Goal: Information Seeking & Learning: Learn about a topic

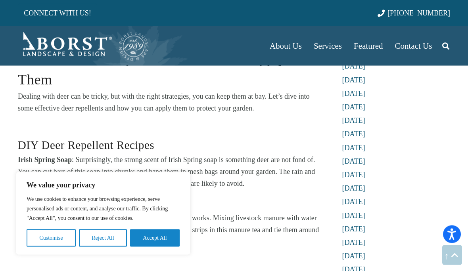
scroll to position [1439, 0]
click at [361, 239] on link "[DATE]" at bounding box center [353, 243] width 23 height 8
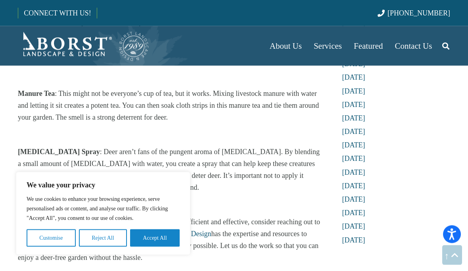
scroll to position [1565, 0]
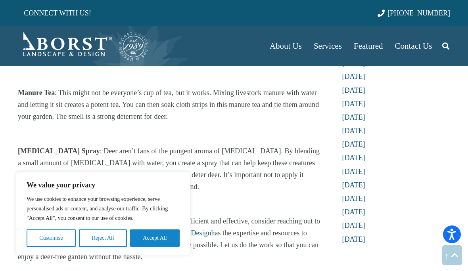
click at [315, 187] on div "[MEDICAL_DATA] Spray : Deer aren’t fans of the pungent aroma of [MEDICAL_DATA].…" at bounding box center [169, 180] width 302 height 70
click at [330, 173] on div "What Do Deer Hate the Smell Of? Scents Deer Hate That Really Will Keep Them Awa…" at bounding box center [169, 85] width 324 height 3140
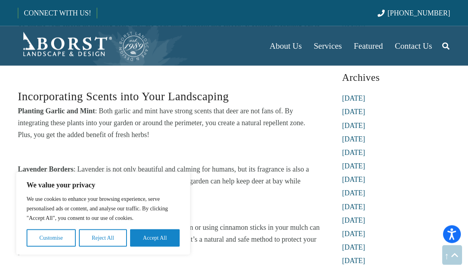
scroll to position [1762, 0]
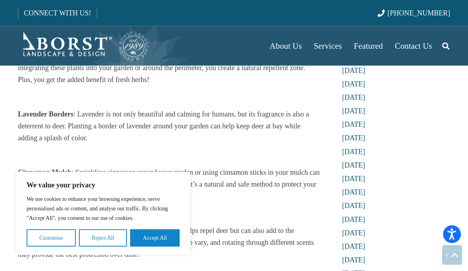
scroll to position [1825, 0]
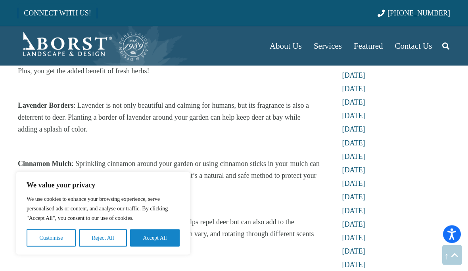
click at [319, 204] on p at bounding box center [169, 210] width 302 height 12
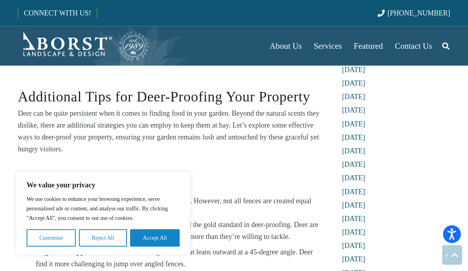
scroll to position [2129, 0]
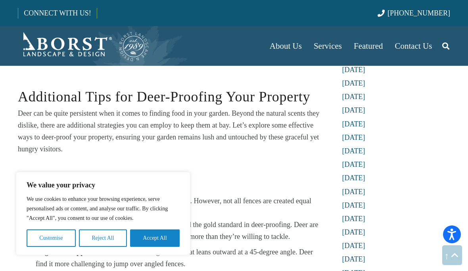
click at [319, 219] on li "Height Matters : An eight-foot-tall fence is considered the gold standard in de…" at bounding box center [178, 231] width 284 height 24
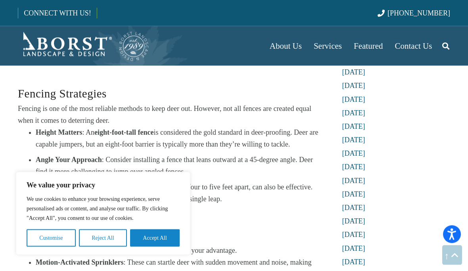
scroll to position [2222, 0]
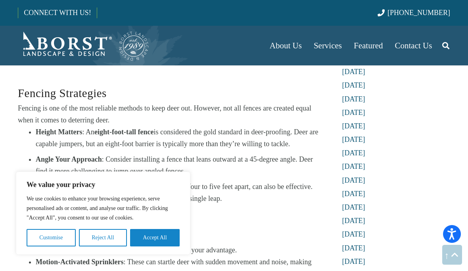
click at [313, 216] on p at bounding box center [169, 222] width 302 height 12
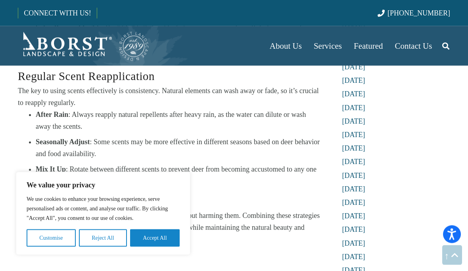
scroll to position [2512, 0]
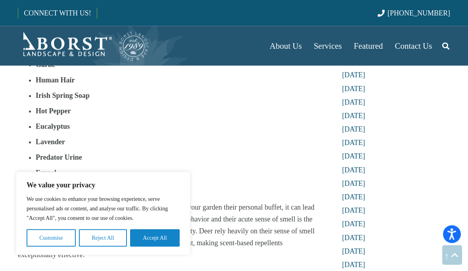
scroll to position [483, 0]
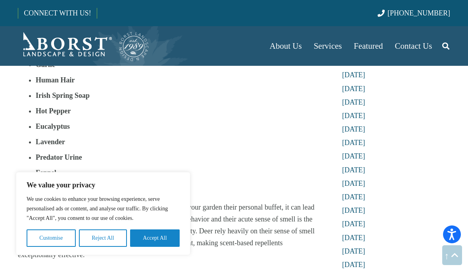
click at [319, 229] on p "Deer are beautiful creatures, but when they decide to make your garden their pe…" at bounding box center [169, 230] width 302 height 59
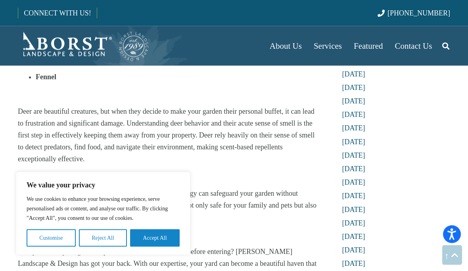
scroll to position [579, 0]
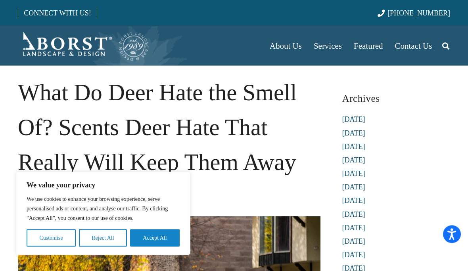
scroll to position [0, 0]
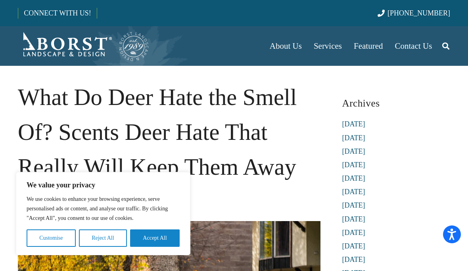
click at [352, 232] on link "[DATE]" at bounding box center [353, 233] width 23 height 8
